Goal: Participate in discussion: Engage in conversation with other users on a specific topic

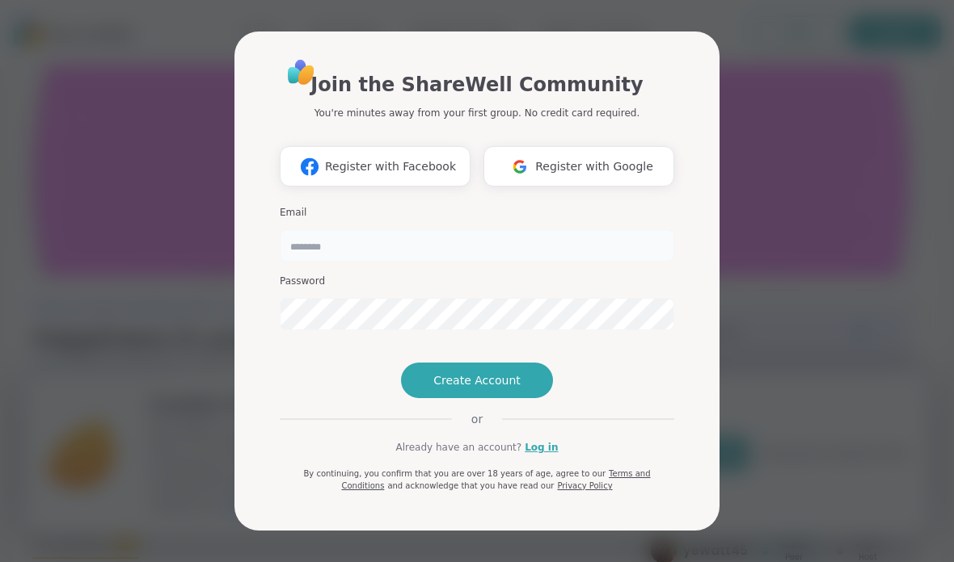
click at [442, 230] on input "email" at bounding box center [477, 246] width 394 height 32
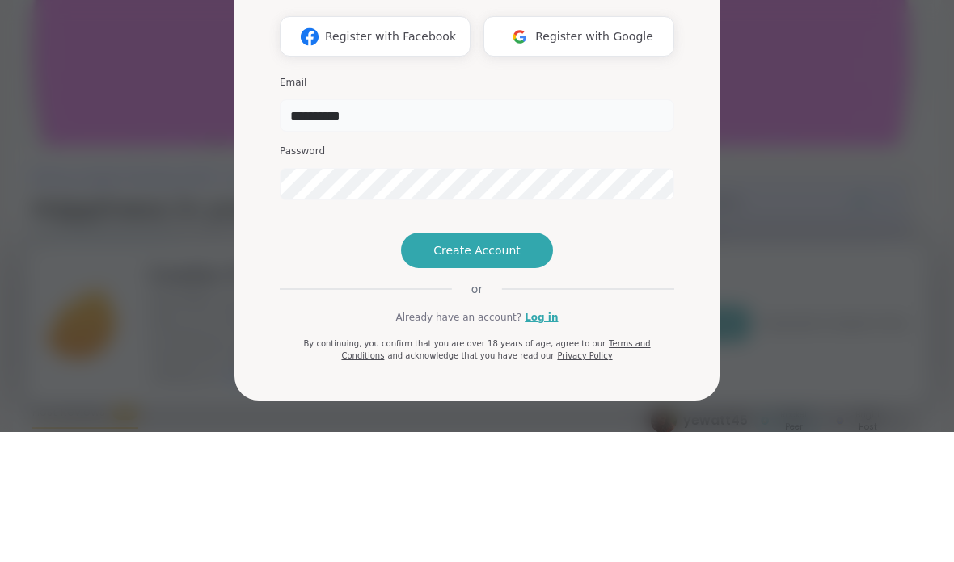
scroll to position [3, 0]
type input "**********"
click at [683, 120] on div "**********" at bounding box center [477, 284] width 420 height 493
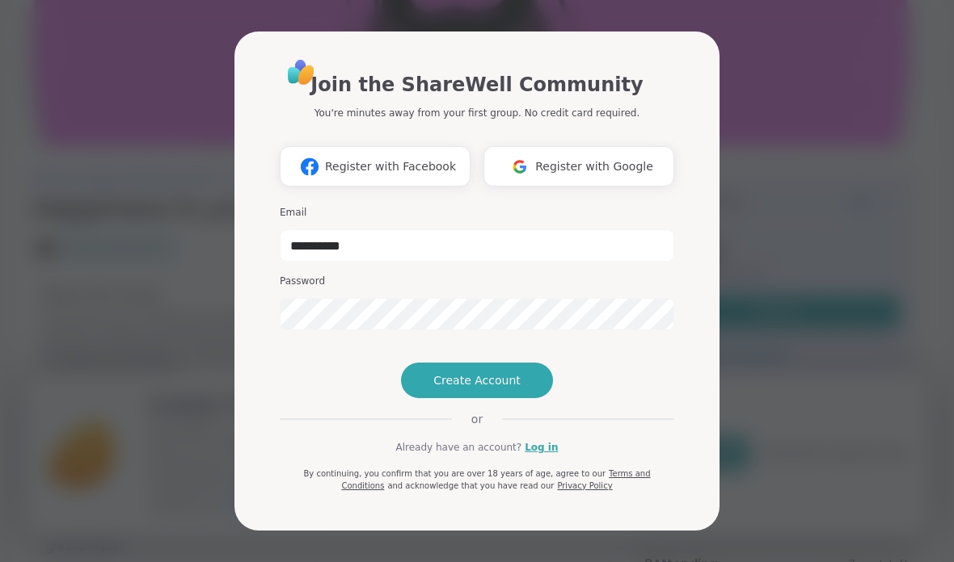
click at [510, 389] on span "Create Account" at bounding box center [476, 381] width 87 height 16
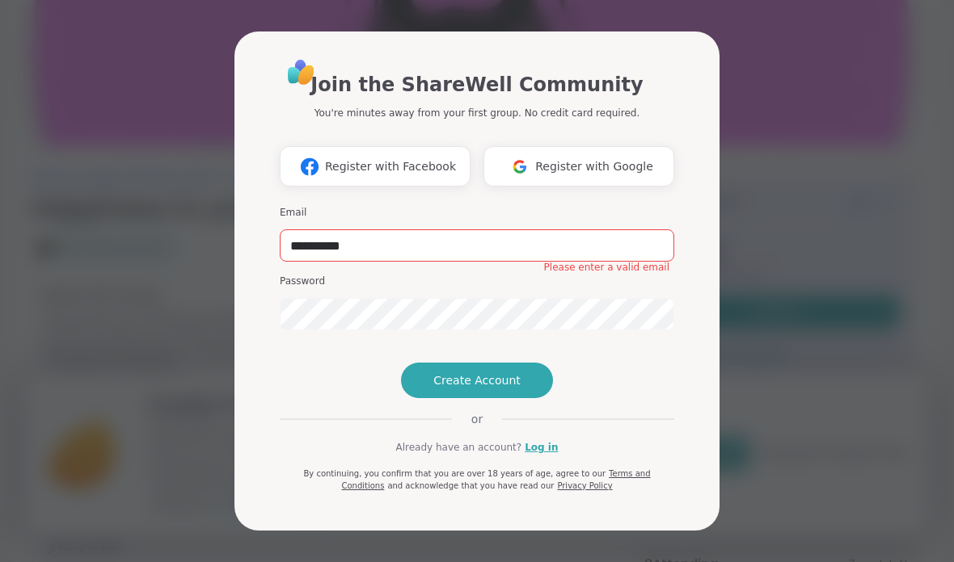
click at [524, 487] on div "**********" at bounding box center [477, 274] width 394 height 435
click at [539, 455] on link "Log in" at bounding box center [540, 447] width 33 height 15
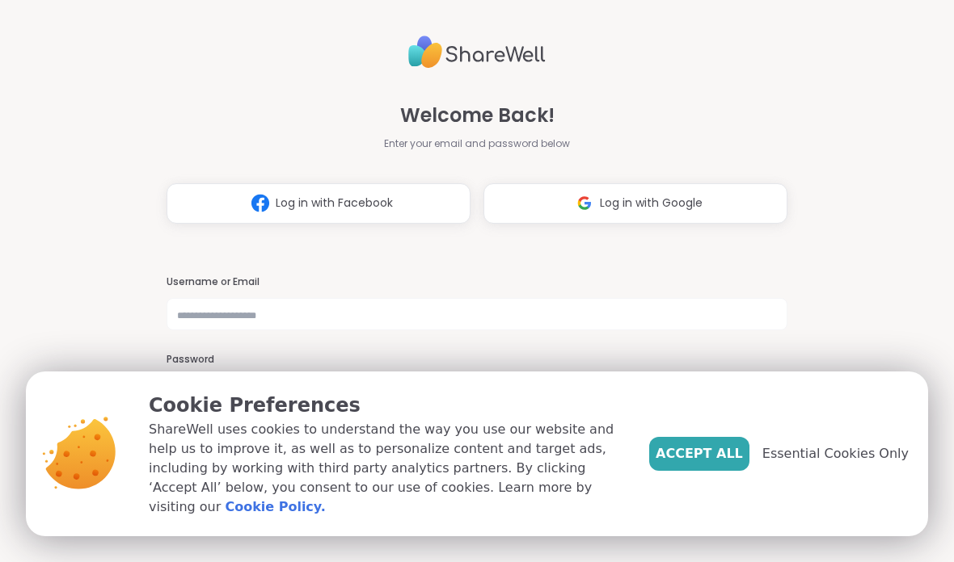
click at [613, 292] on div "Username or Email" at bounding box center [476, 304] width 621 height 56
click at [605, 302] on input "text" at bounding box center [476, 314] width 621 height 32
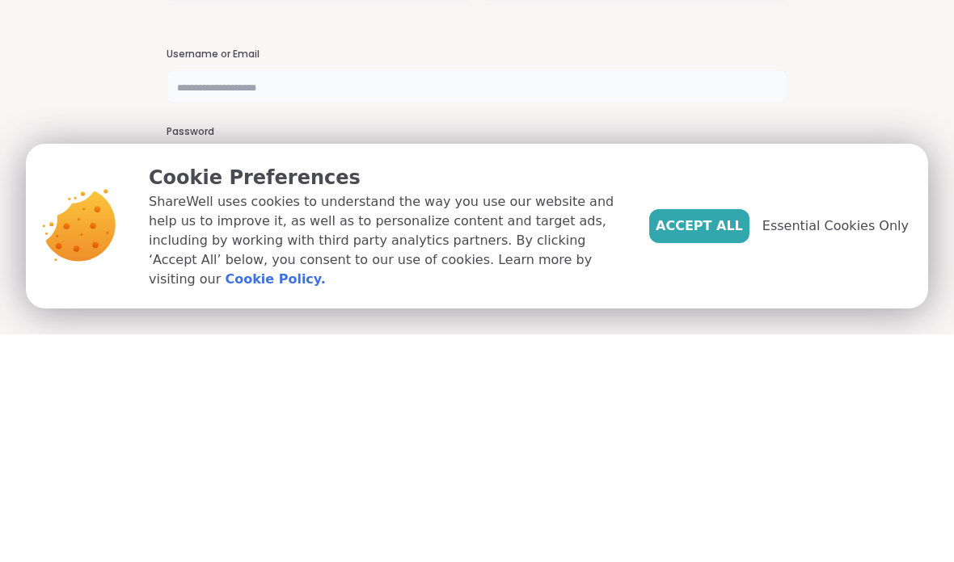
type input "**********"
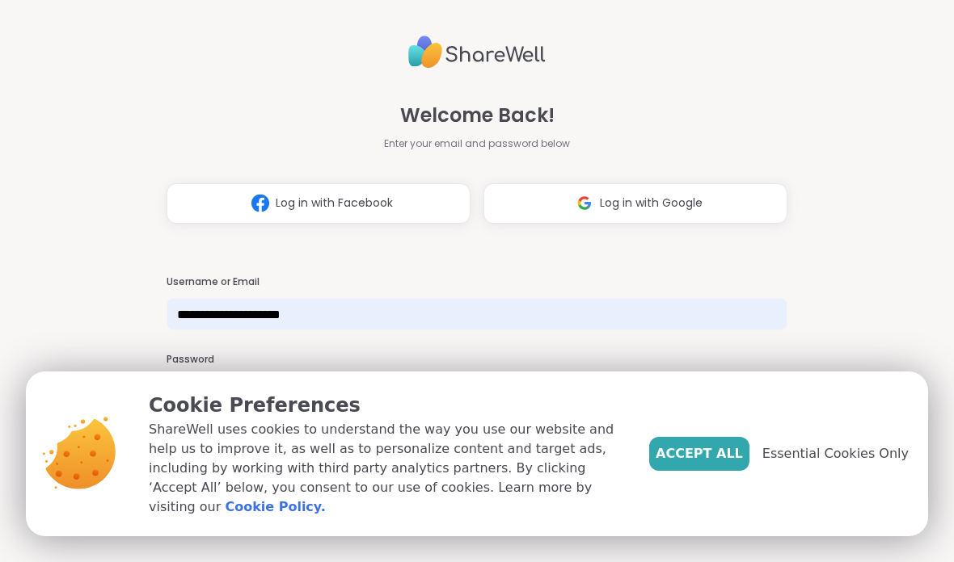
click at [712, 464] on span "Accept All" at bounding box center [698, 453] width 87 height 19
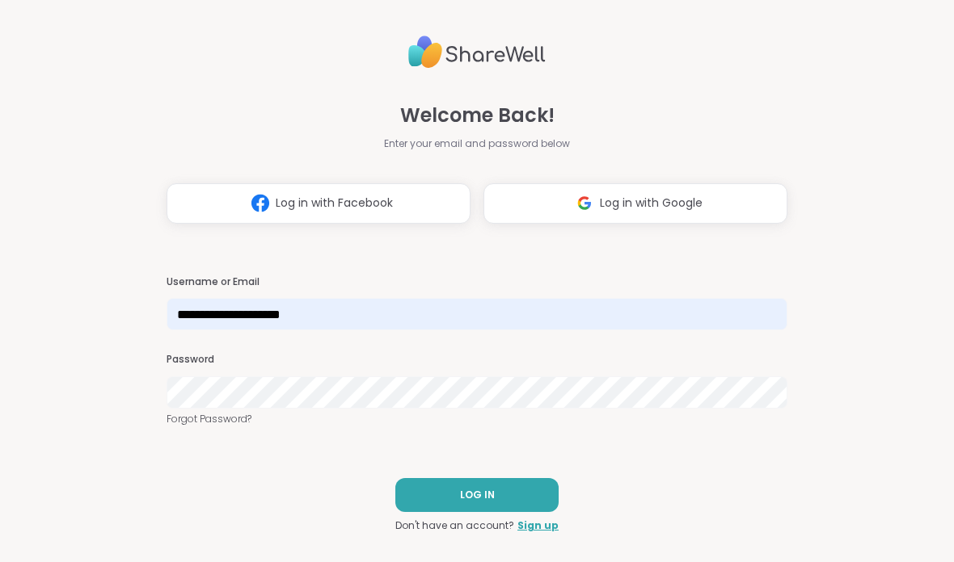
click at [496, 487] on button "LOG IN" at bounding box center [476, 495] width 163 height 34
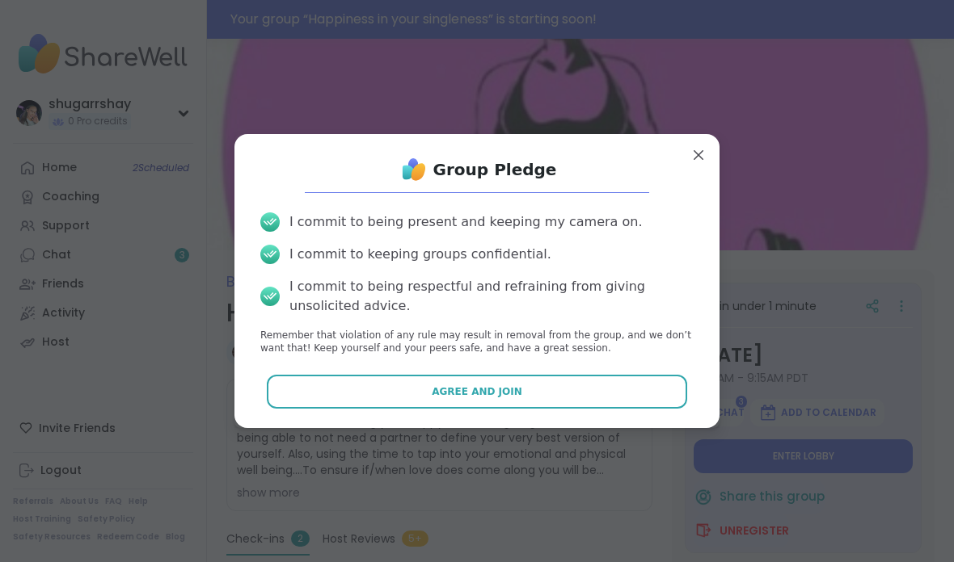
click at [693, 168] on div "Group Pledge" at bounding box center [476, 170] width 459 height 32
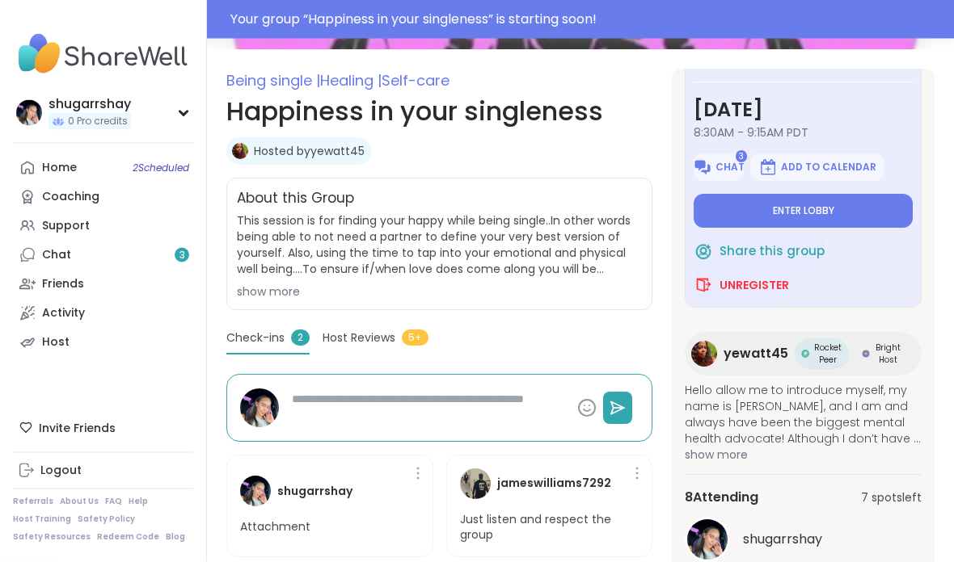
scroll to position [201, 0]
click at [883, 215] on button "Enter lobby" at bounding box center [802, 211] width 219 height 34
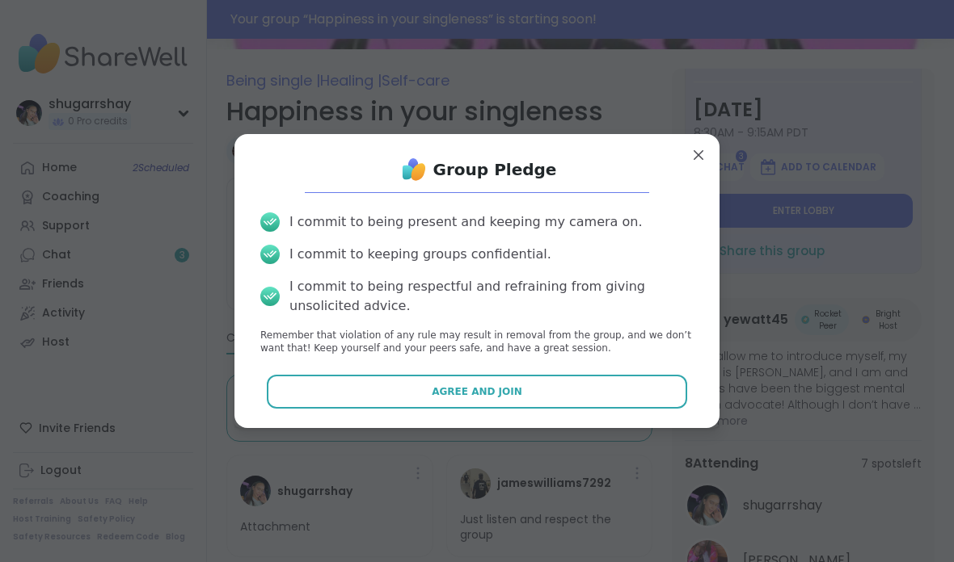
click at [645, 409] on button "Agree and Join" at bounding box center [477, 392] width 421 height 34
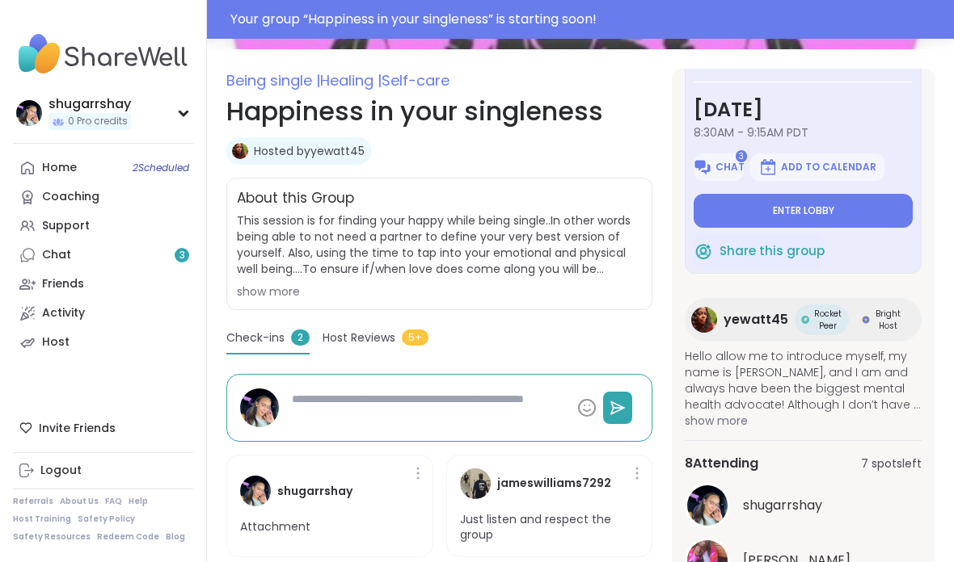
type textarea "*"
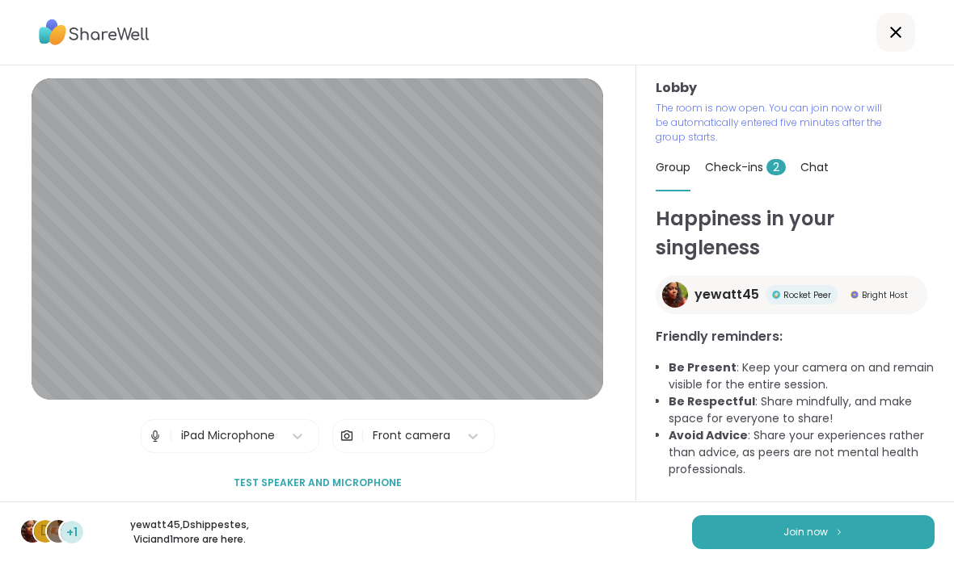
click at [777, 522] on button "Join now" at bounding box center [813, 533] width 242 height 34
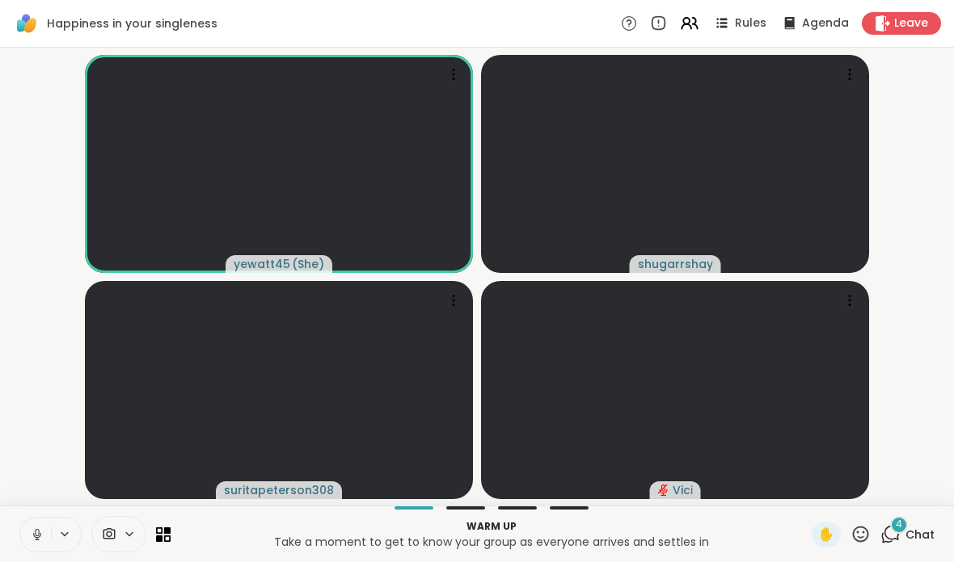
click at [31, 532] on icon at bounding box center [37, 535] width 15 height 15
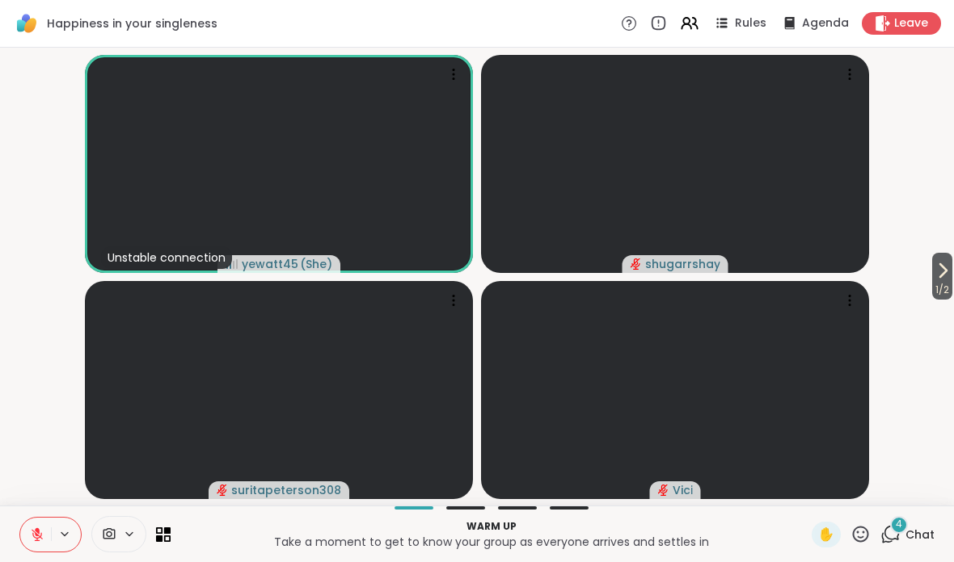
click at [24, 524] on button at bounding box center [35, 535] width 31 height 34
click at [23, 532] on button at bounding box center [35, 535] width 31 height 34
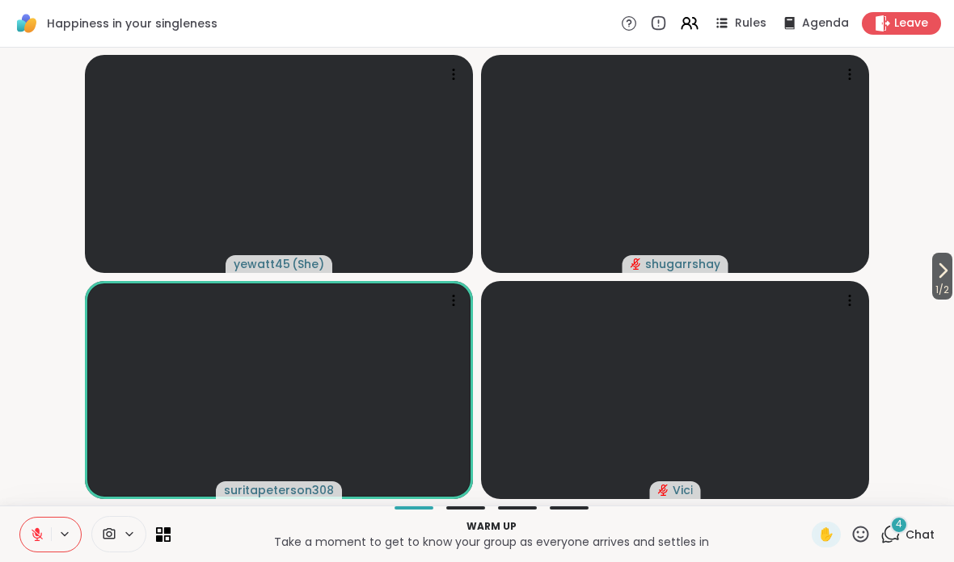
click at [815, 526] on div "✋" at bounding box center [825, 535] width 29 height 26
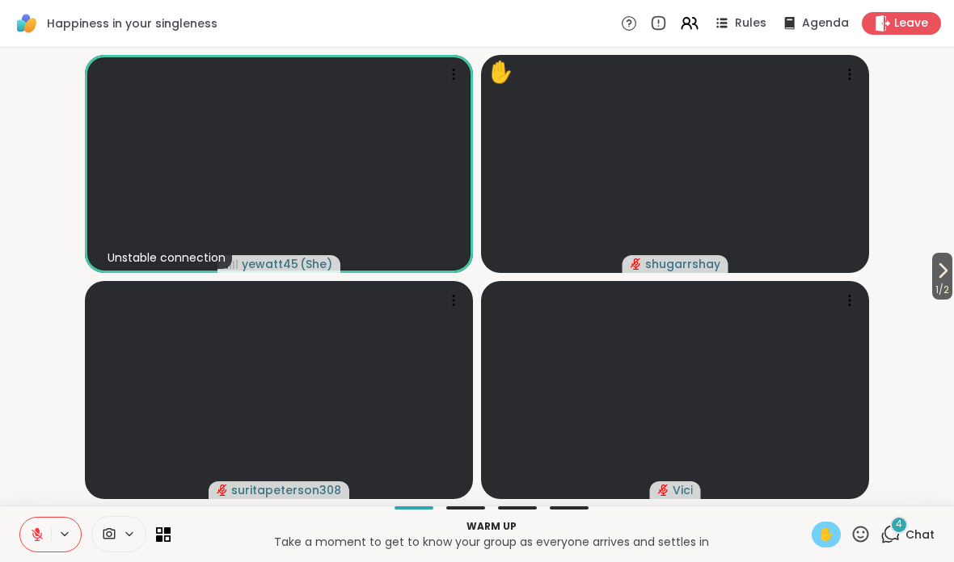
click at [29, 531] on button at bounding box center [35, 535] width 31 height 34
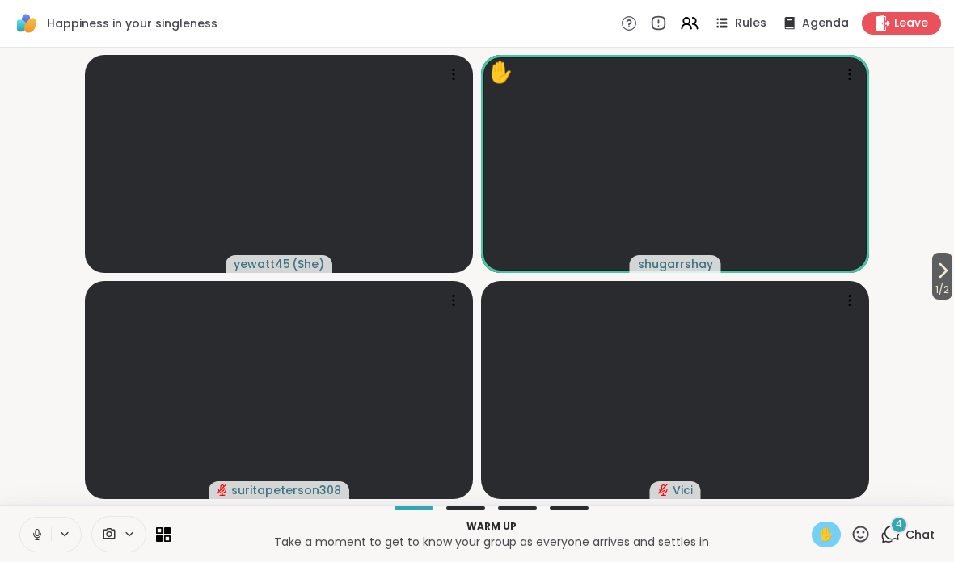
click at [30, 524] on button at bounding box center [35, 535] width 31 height 34
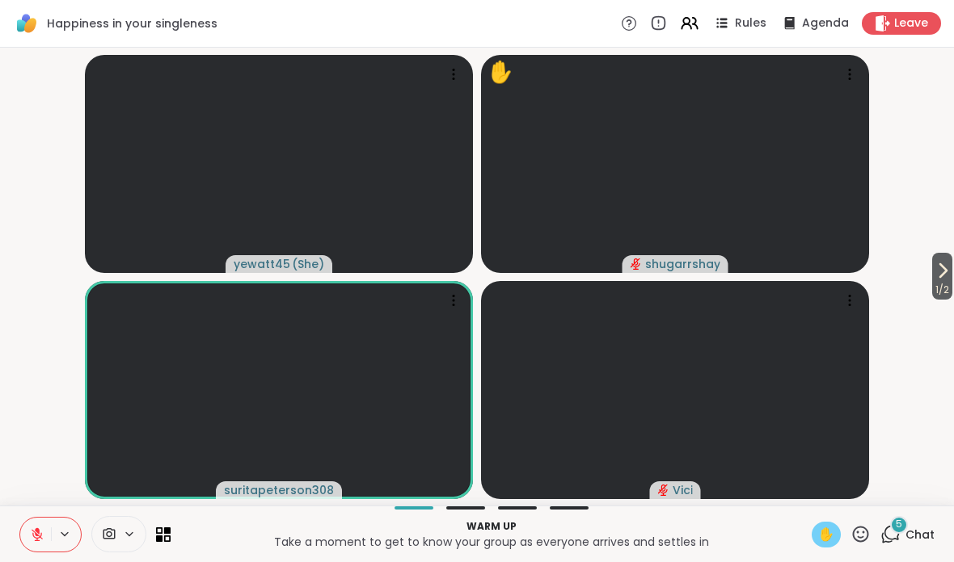
click at [21, 530] on button at bounding box center [35, 535] width 31 height 34
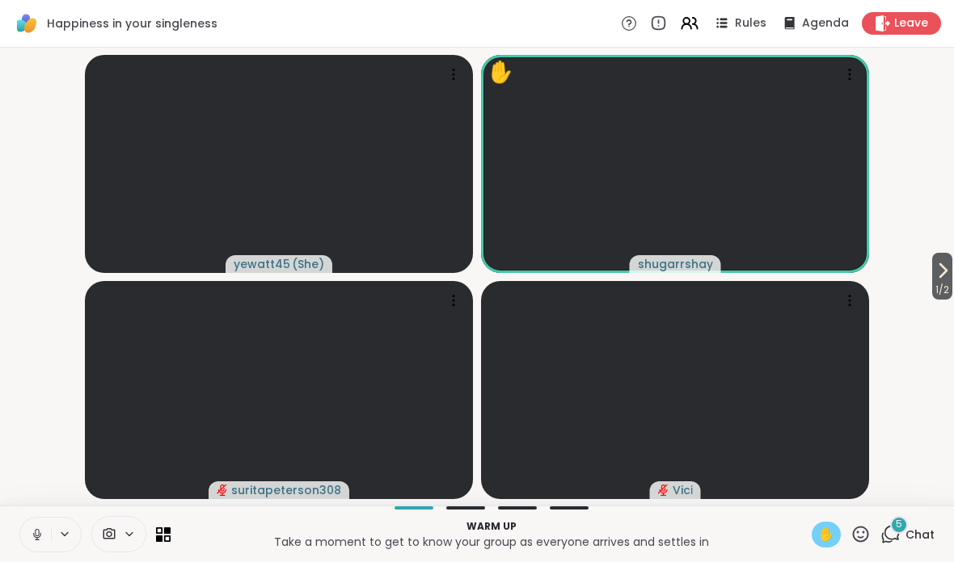
click at [35, 524] on button at bounding box center [35, 535] width 31 height 34
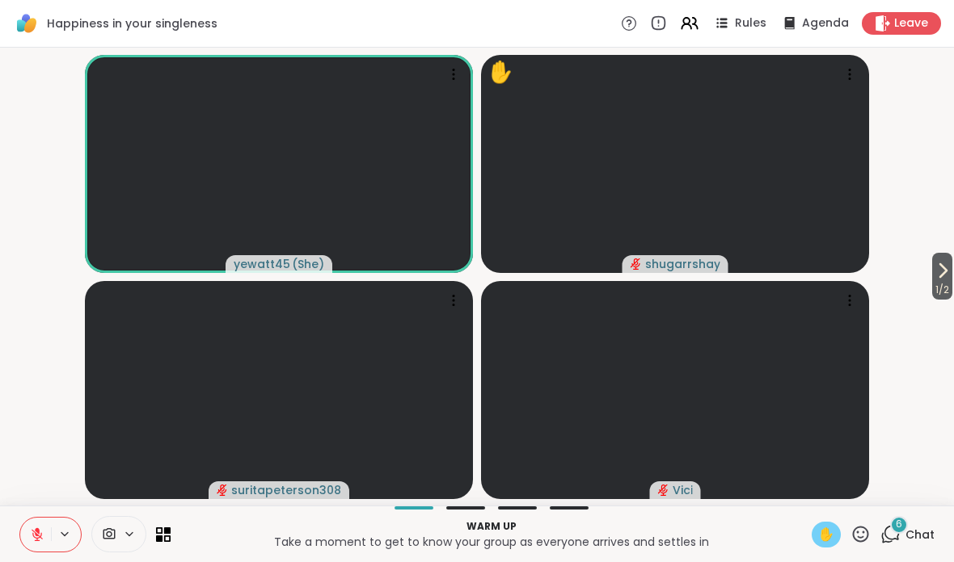
click at [946, 264] on icon at bounding box center [942, 270] width 19 height 19
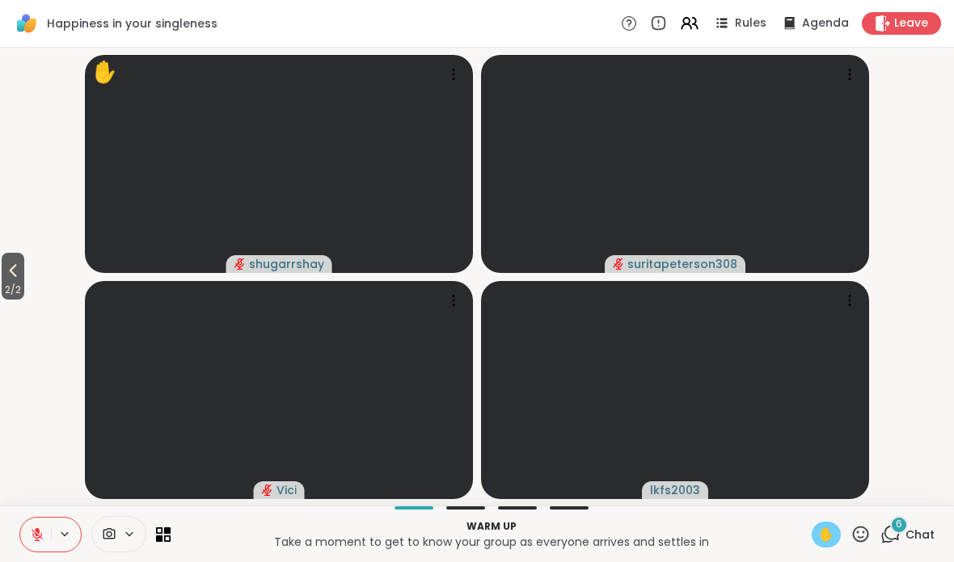
click at [13, 268] on icon at bounding box center [12, 270] width 19 height 19
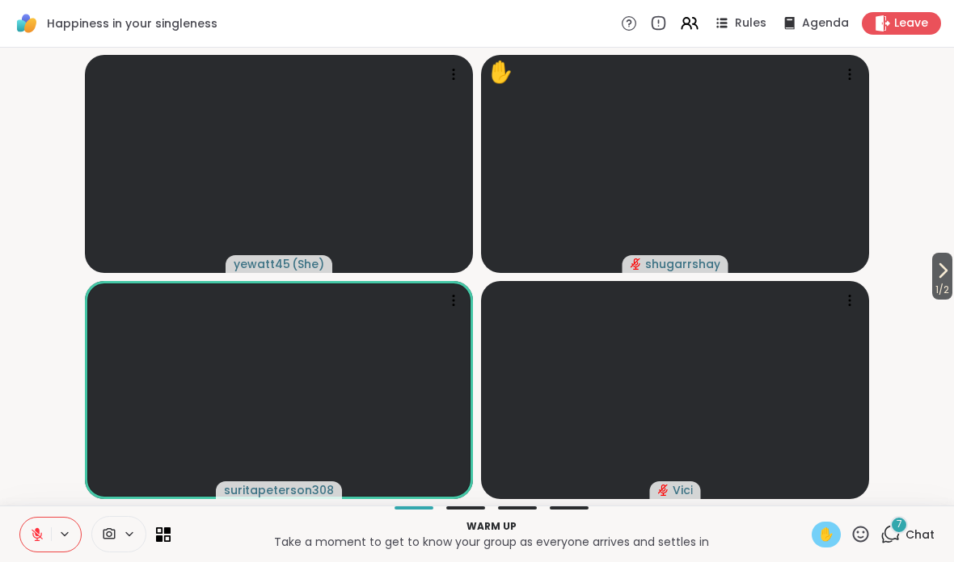
click at [826, 529] on span "✋" at bounding box center [826, 534] width 16 height 19
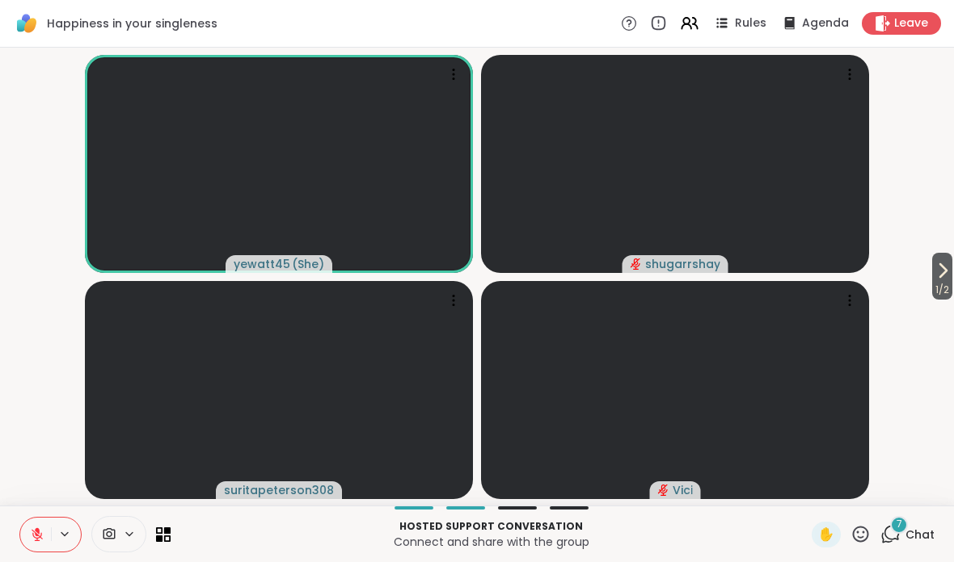
click at [947, 254] on button "1 / 2" at bounding box center [942, 276] width 20 height 47
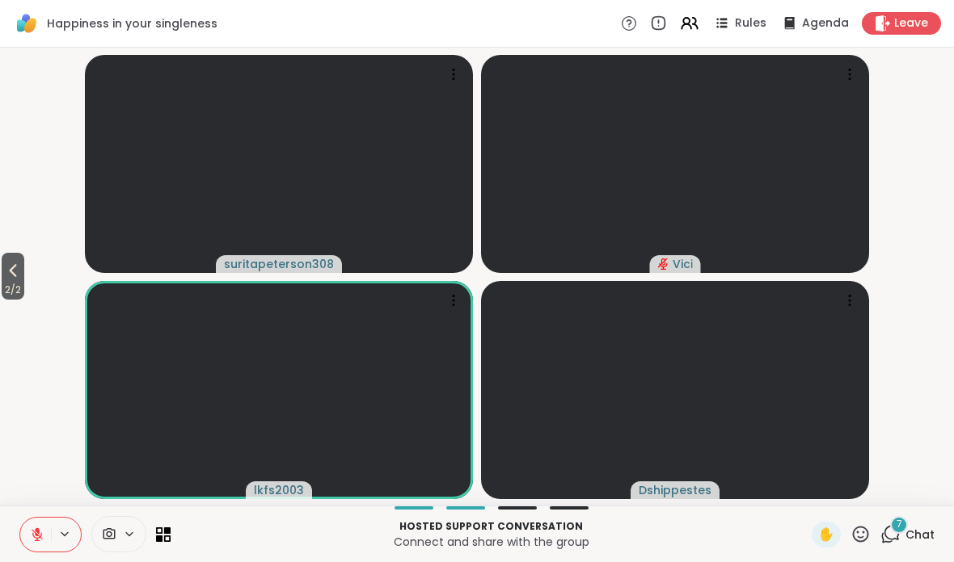
click at [19, 256] on button "2 / 2" at bounding box center [13, 276] width 23 height 47
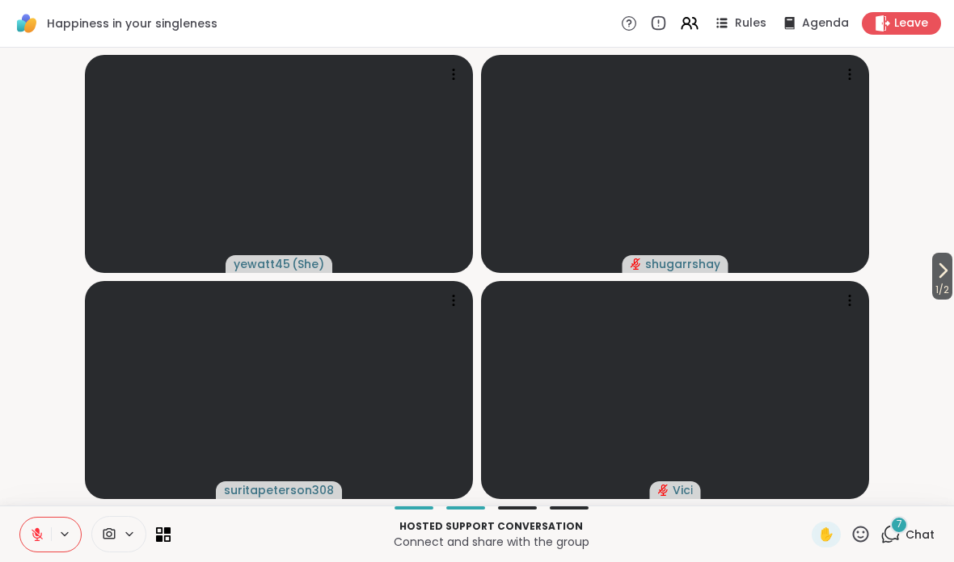
click at [948, 274] on icon at bounding box center [942, 270] width 19 height 19
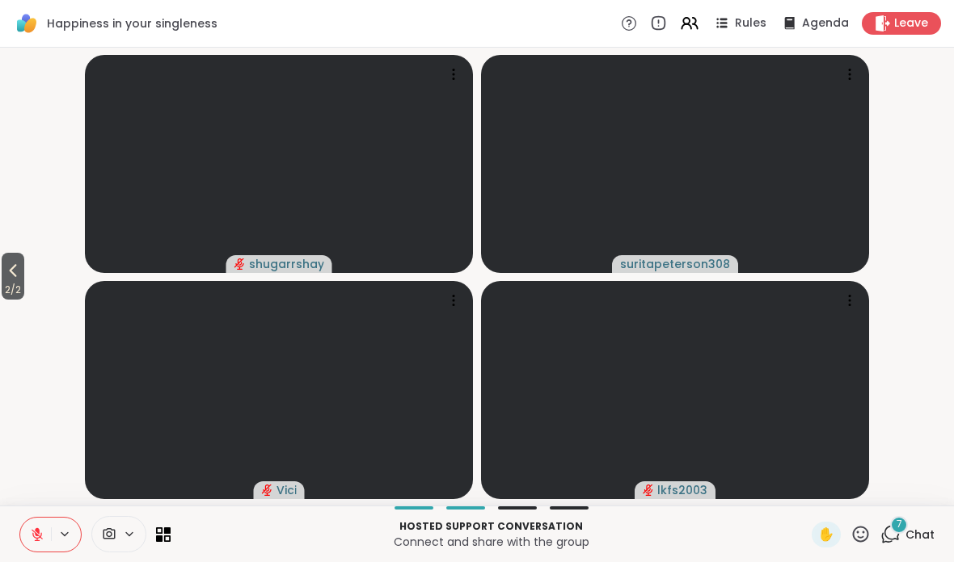
click at [11, 281] on span "2 / 2" at bounding box center [13, 289] width 23 height 19
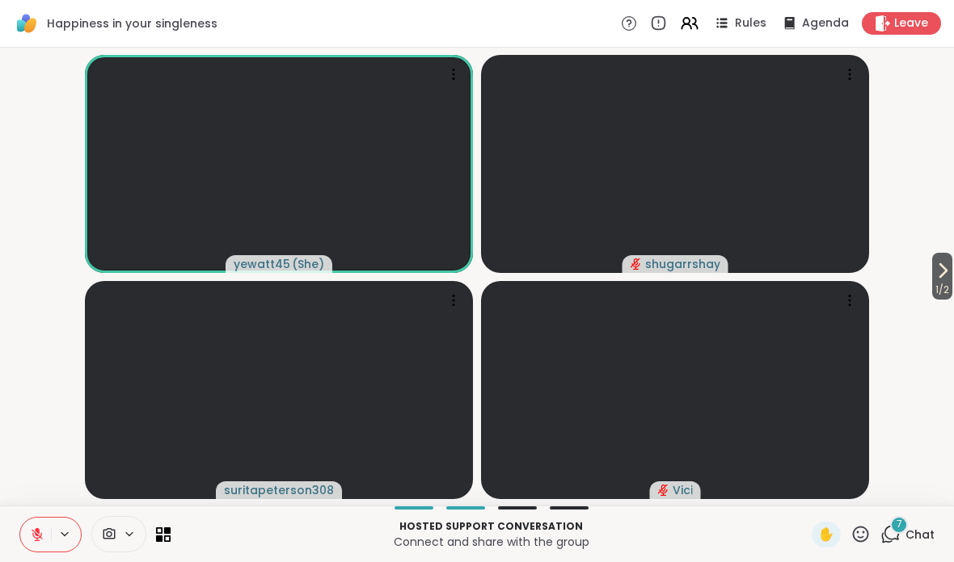
click at [909, 529] on span "Chat" at bounding box center [919, 535] width 29 height 16
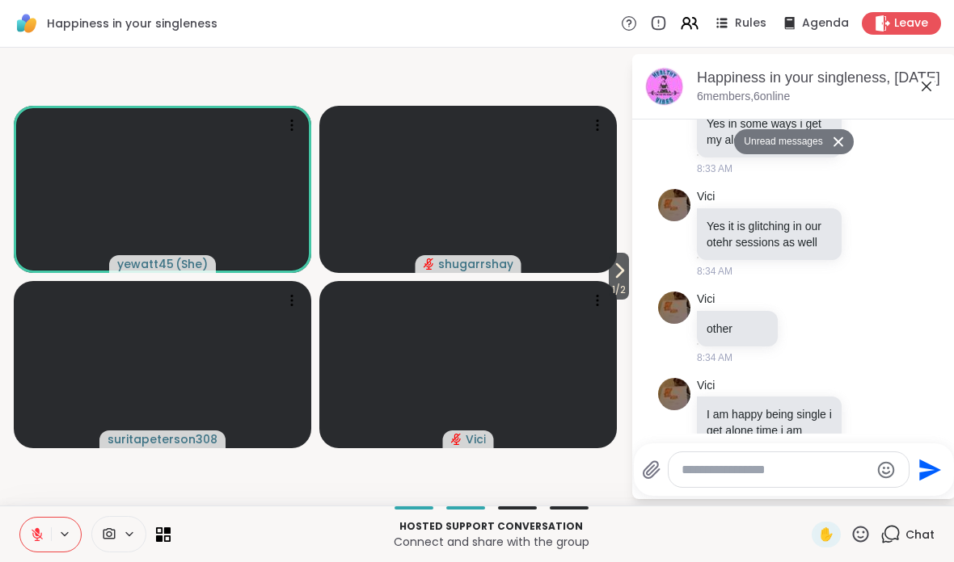
scroll to position [587, 0]
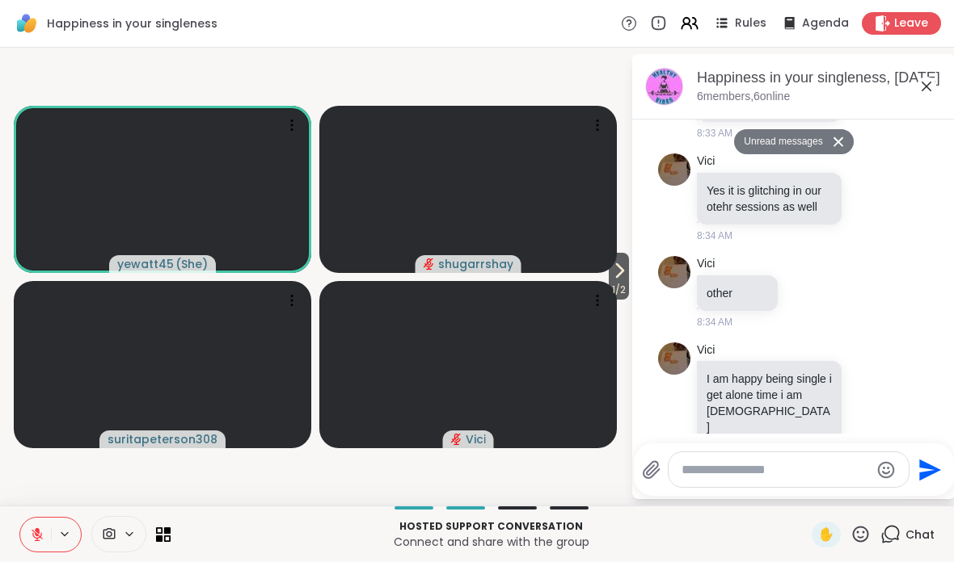
click at [13, 533] on div "Hosted support conversation Connect and share with the group ✋ Chat" at bounding box center [477, 534] width 954 height 57
click at [29, 535] on button at bounding box center [35, 535] width 31 height 34
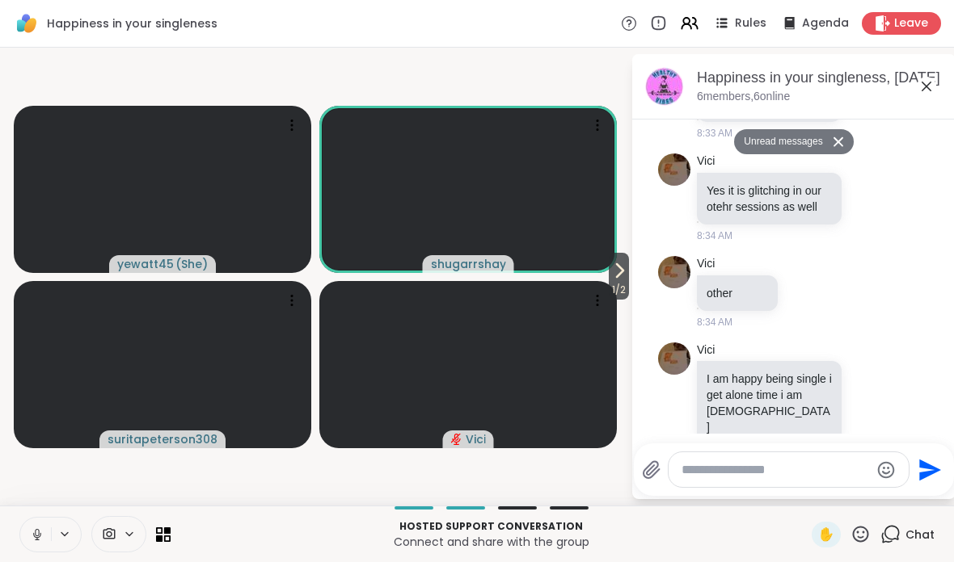
click at [919, 94] on icon at bounding box center [925, 86] width 19 height 19
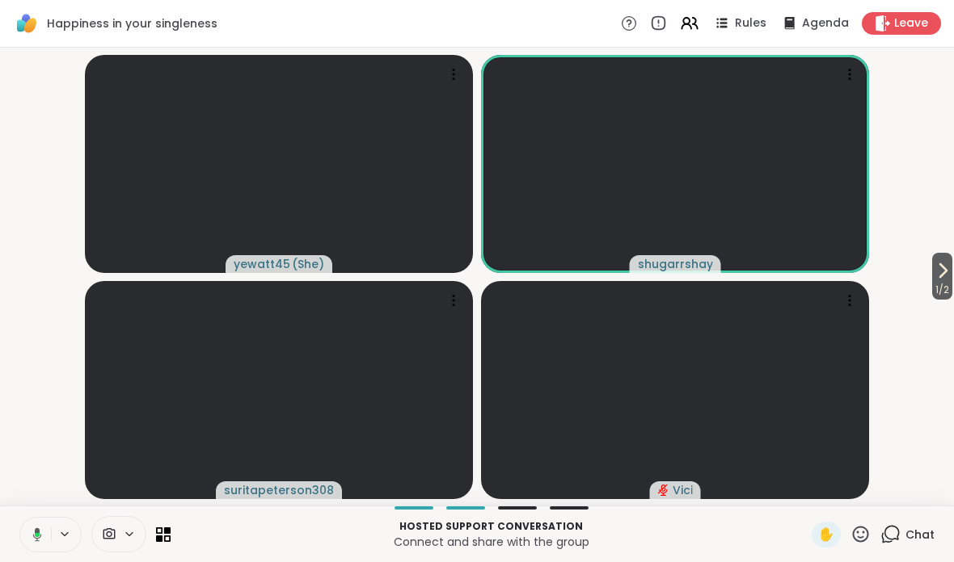
click at [26, 519] on button at bounding box center [34, 535] width 33 height 34
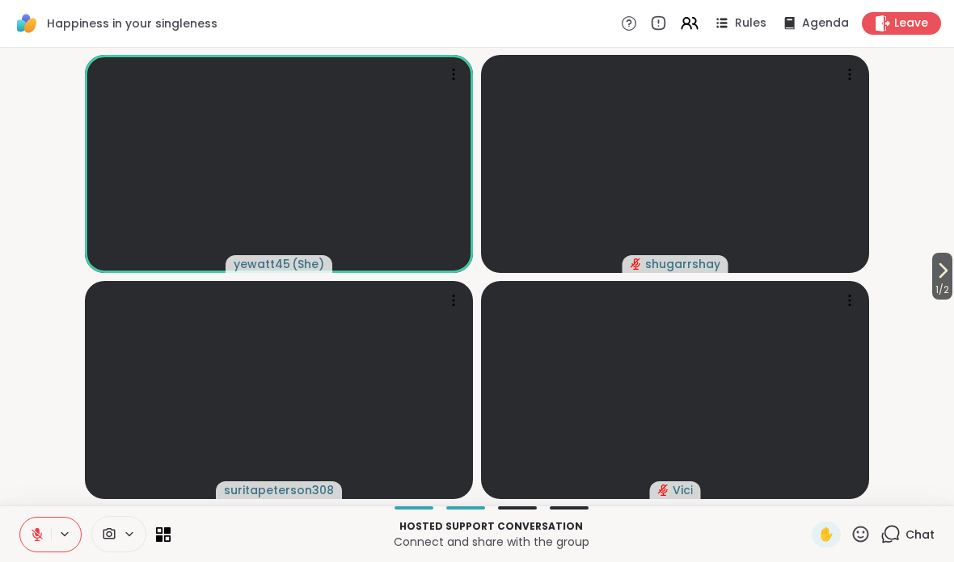
click at [34, 522] on button at bounding box center [35, 535] width 31 height 34
click at [21, 534] on button at bounding box center [35, 535] width 31 height 34
click at [19, 531] on div "Hosted support conversation Connect and share with the group ✋ Chat" at bounding box center [477, 534] width 954 height 57
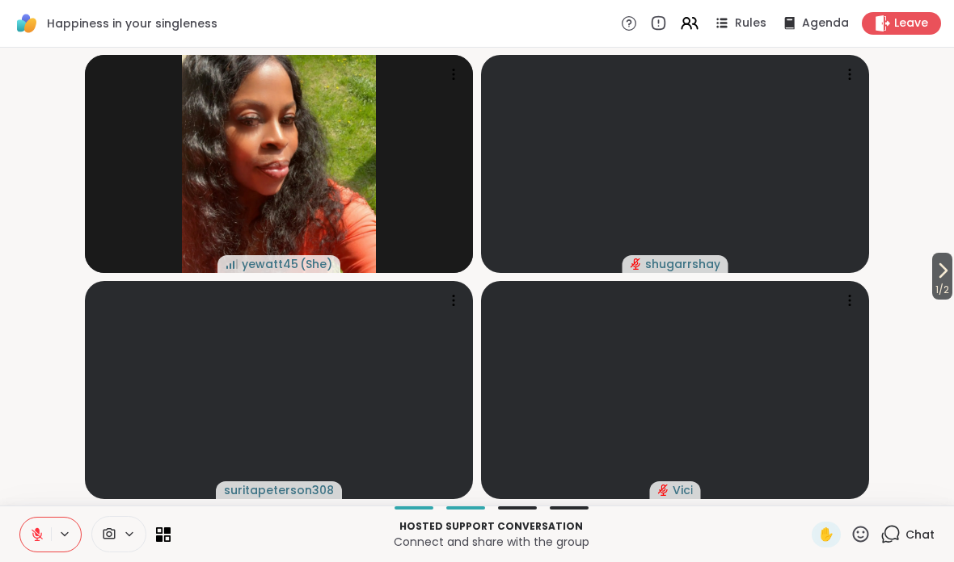
click at [917, 286] on video-player-container "1 / 2 yewatt45 ( She ) shugarrshay suritapeterson308 Vici" at bounding box center [477, 276] width 934 height 445
click at [941, 276] on icon at bounding box center [942, 270] width 19 height 19
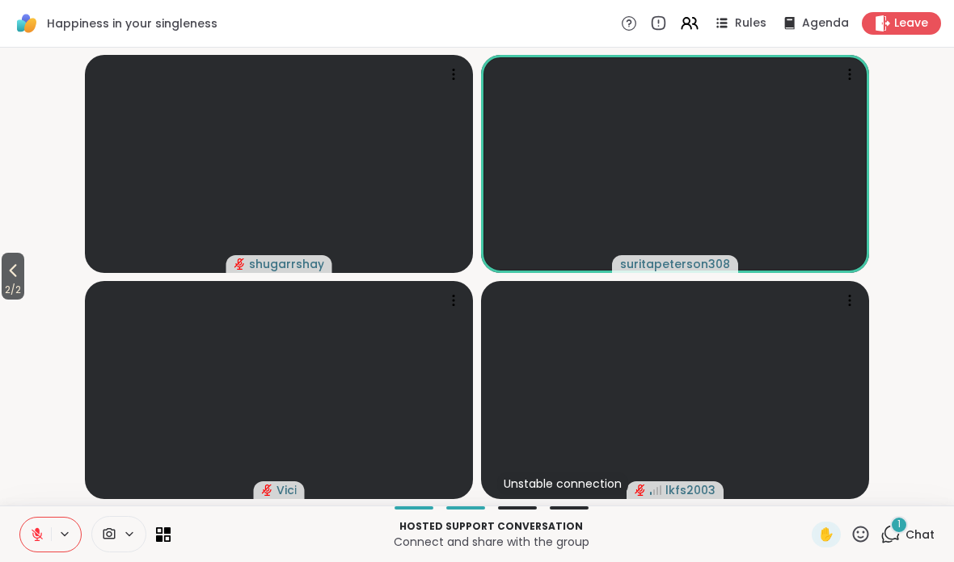
click at [23, 273] on icon at bounding box center [12, 270] width 19 height 19
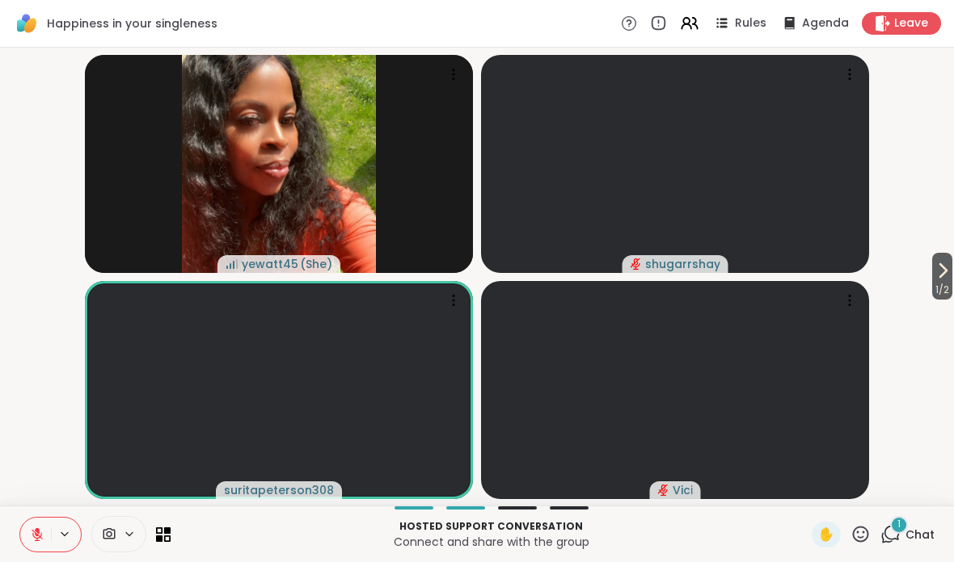
click at [46, 535] on button at bounding box center [35, 535] width 31 height 34
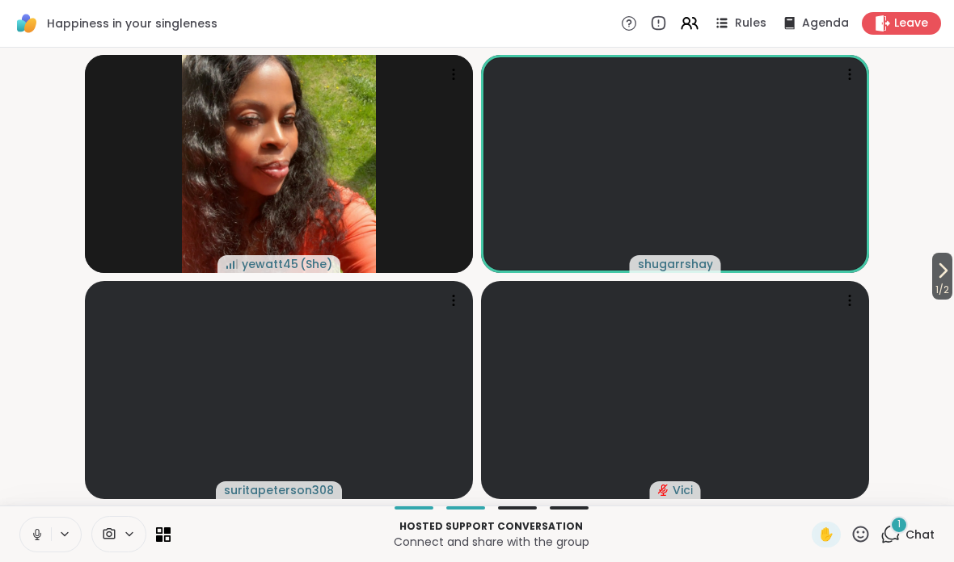
click at [898, 533] on div "1" at bounding box center [899, 525] width 18 height 18
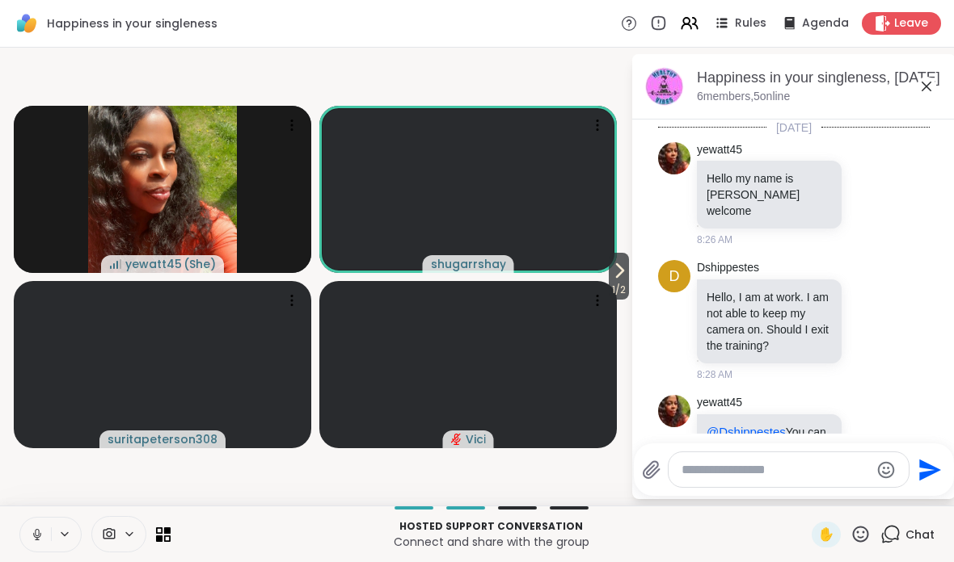
scroll to position [721, 0]
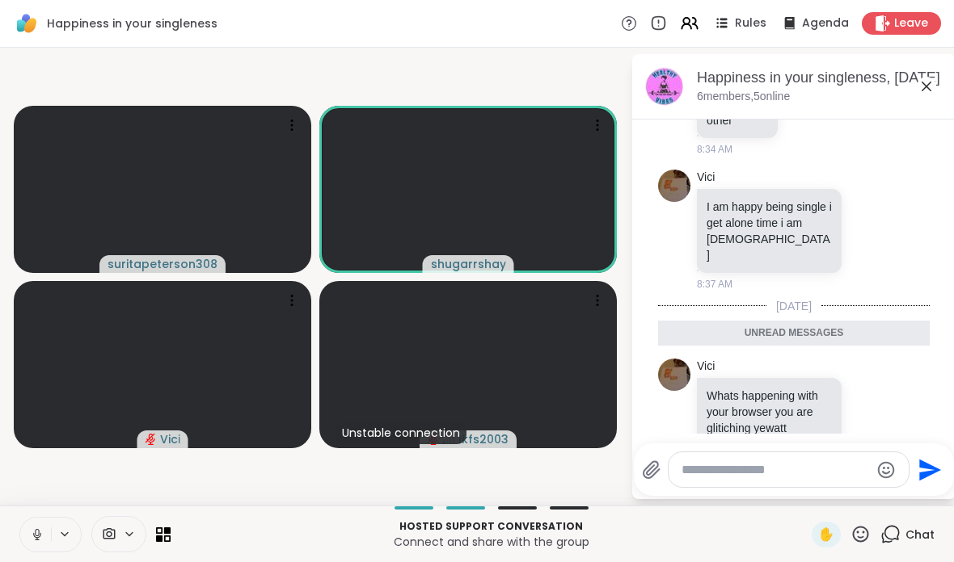
click at [925, 86] on icon at bounding box center [925, 86] width 19 height 19
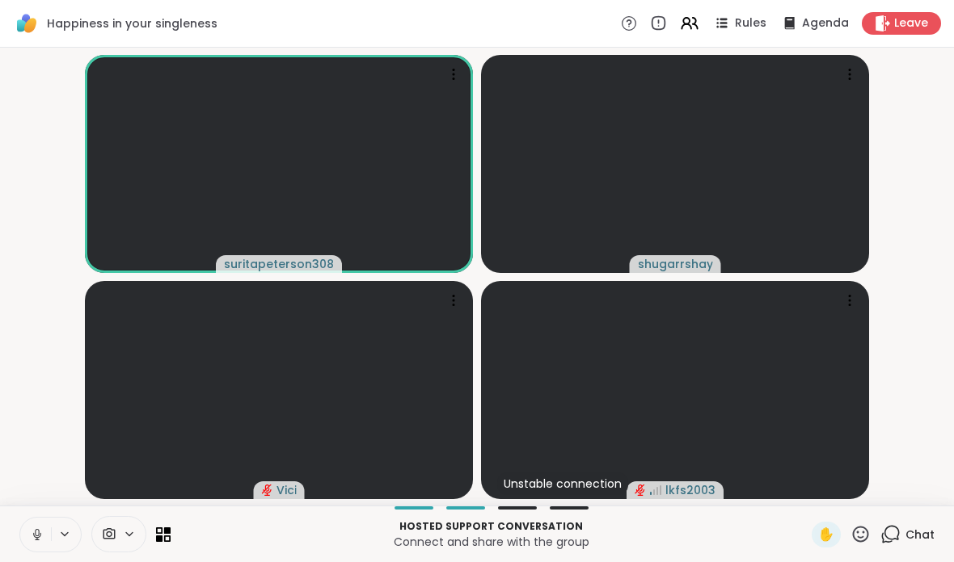
click at [15, 538] on div "Hosted support conversation Connect and share with the group ✋ Chat" at bounding box center [477, 534] width 954 height 57
click at [34, 531] on icon at bounding box center [37, 535] width 15 height 15
click at [928, 268] on video-player-container "suritapeterson308 shugarrshay Vici lkfs2003" at bounding box center [477, 276] width 934 height 445
click at [23, 537] on button at bounding box center [35, 535] width 31 height 34
click at [910, 534] on span "Chat" at bounding box center [919, 535] width 29 height 16
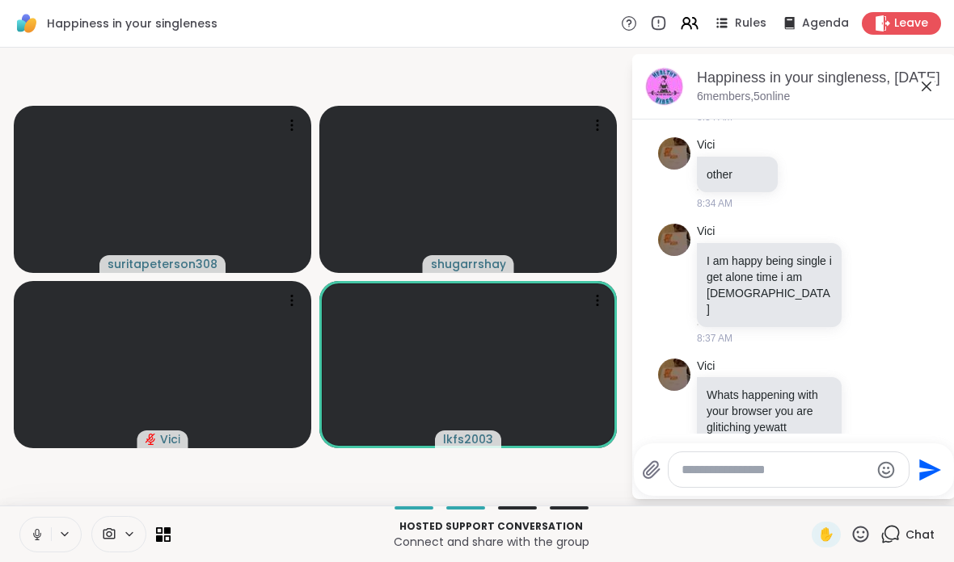
scroll to position [667, 0]
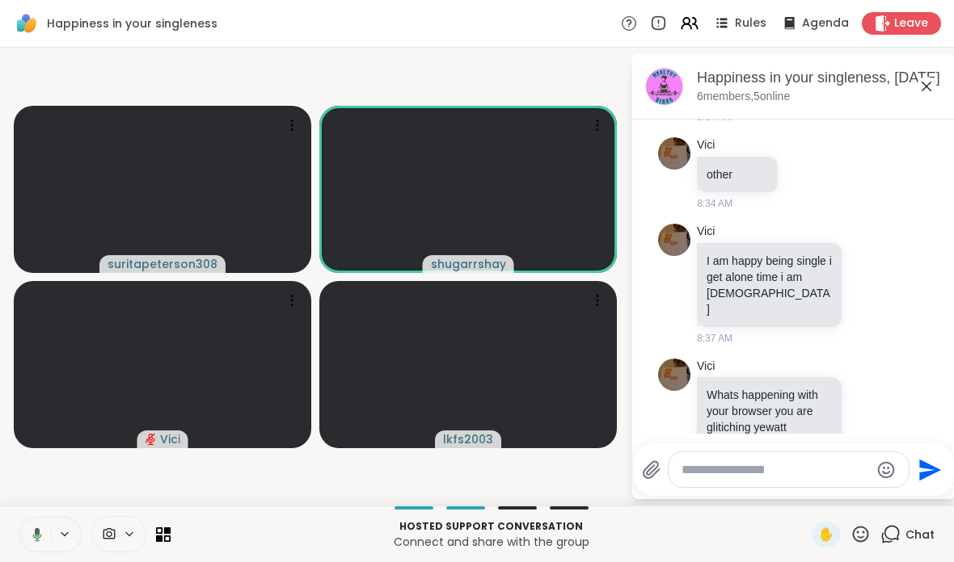
click at [917, 95] on icon at bounding box center [925, 86] width 19 height 19
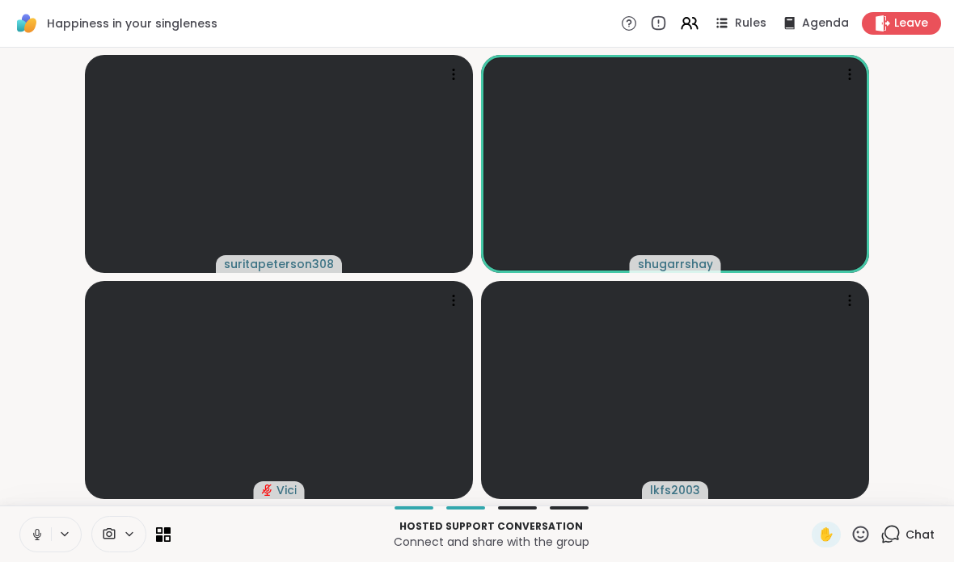
click at [28, 537] on button at bounding box center [35, 535] width 31 height 34
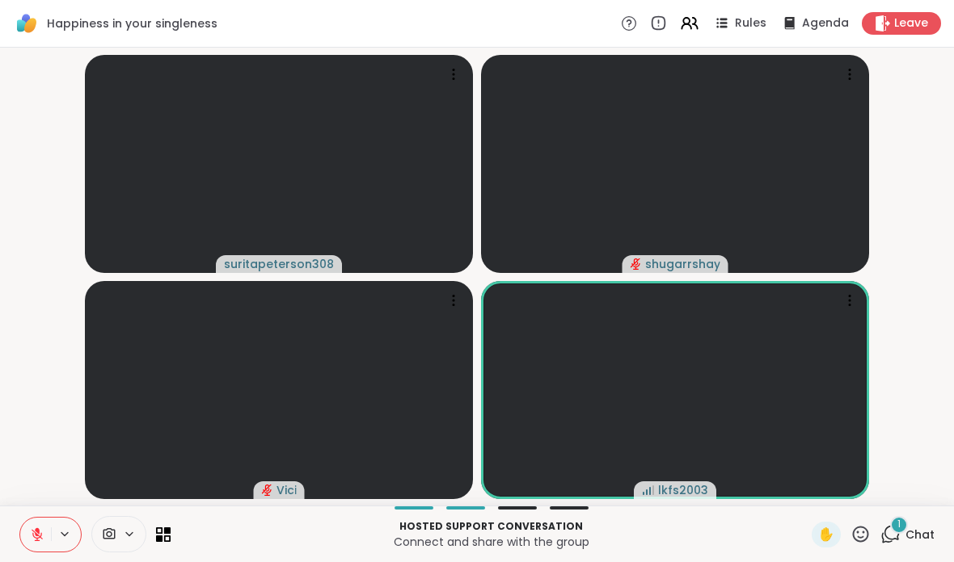
click at [26, 536] on button at bounding box center [35, 535] width 31 height 34
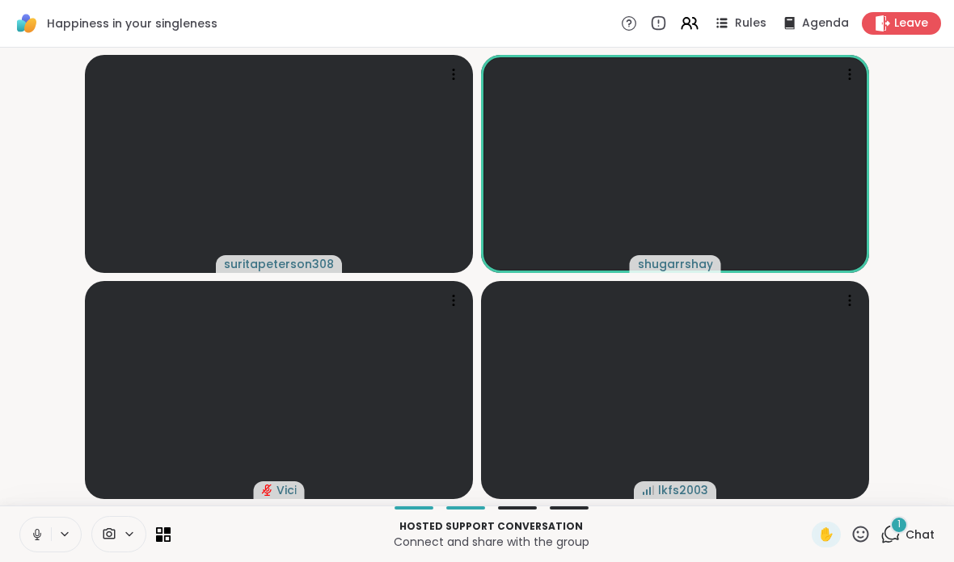
click at [37, 547] on button at bounding box center [35, 535] width 31 height 34
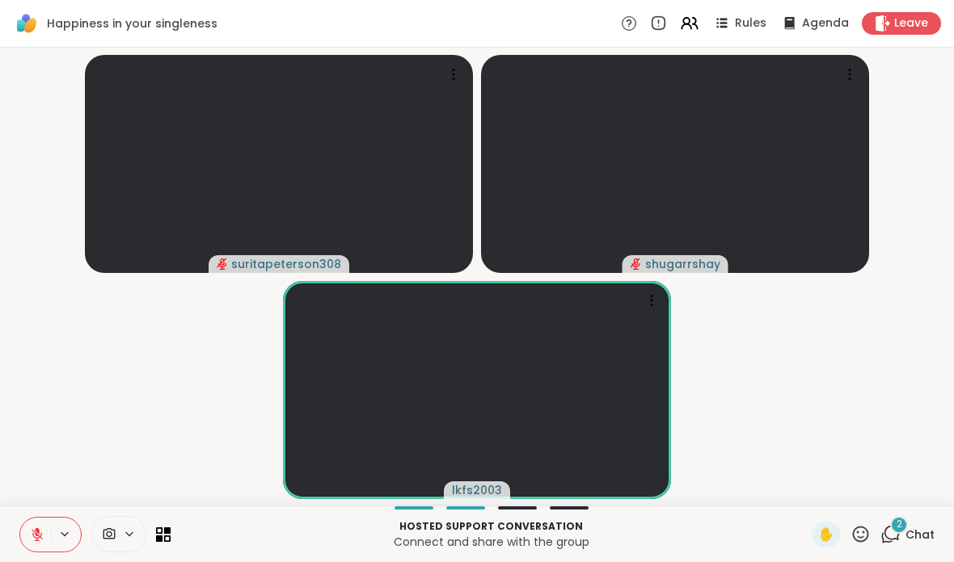
click at [895, 23] on span "Leave" at bounding box center [911, 23] width 34 height 16
